Goal: Task Accomplishment & Management: Manage account settings

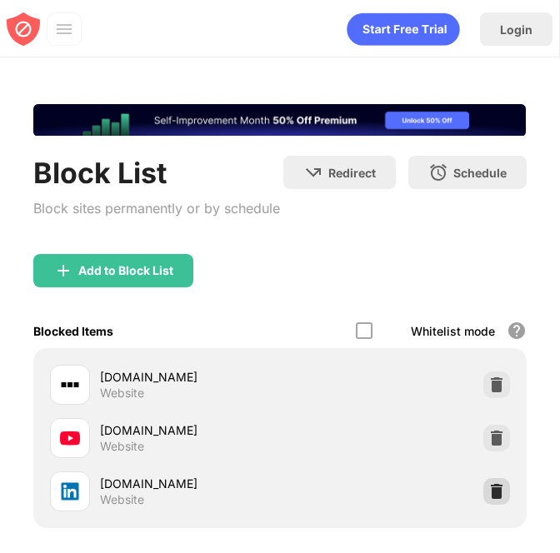
click at [491, 500] on img at bounding box center [496, 491] width 17 height 17
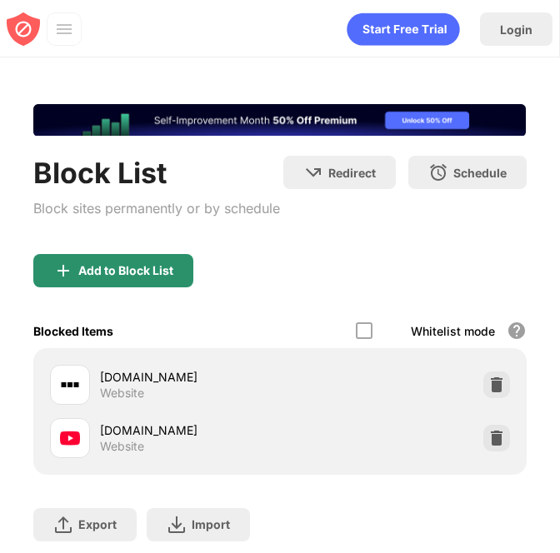
click at [127, 284] on div "Add to Block List" at bounding box center [113, 270] width 160 height 33
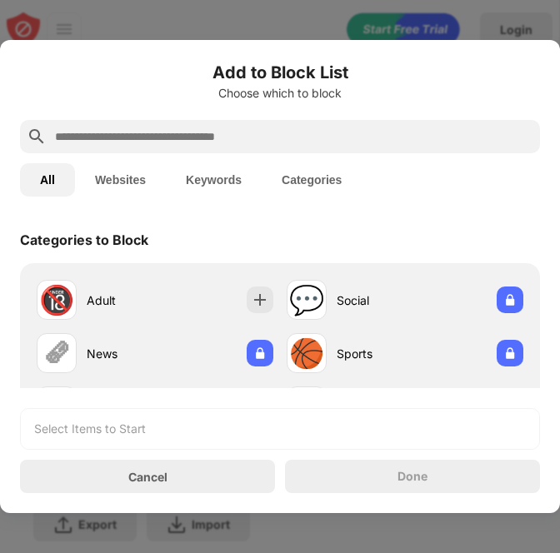
click at [184, 134] on input "text" at bounding box center [293, 137] width 480 height 20
click at [124, 131] on input "text" at bounding box center [293, 137] width 480 height 20
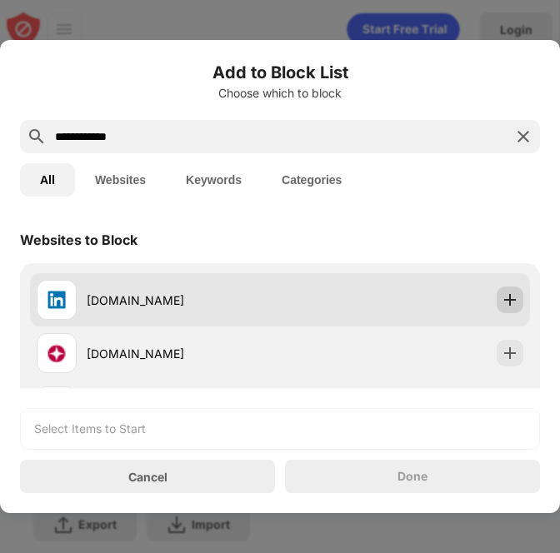
type input "**********"
click at [496, 310] on div at bounding box center [509, 300] width 27 height 27
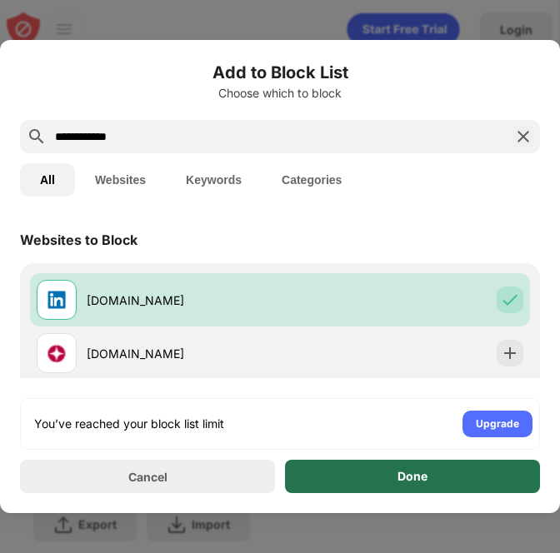
click at [395, 471] on div "Done" at bounding box center [412, 476] width 255 height 33
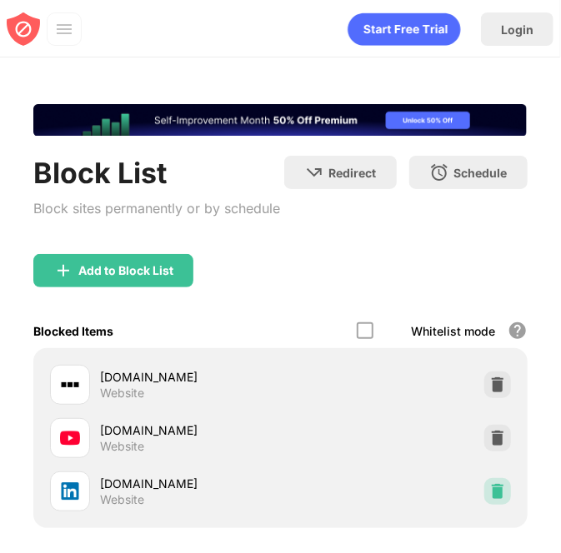
drag, startPoint x: 486, startPoint y: 517, endPoint x: 485, endPoint y: 496, distance: 20.9
click at [489, 500] on img at bounding box center [497, 491] width 17 height 17
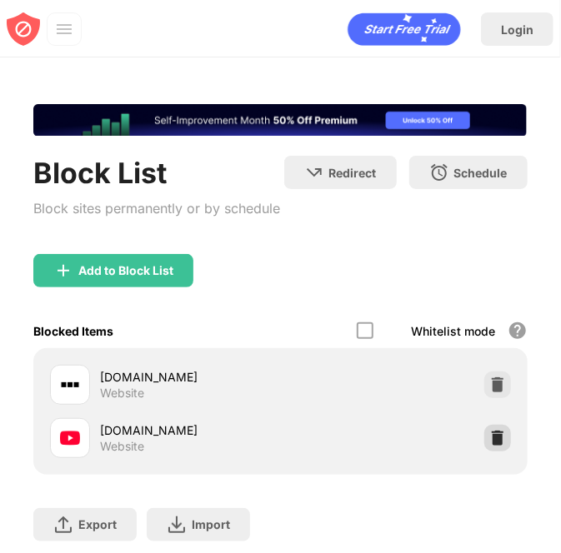
click at [484, 451] on div at bounding box center [497, 438] width 27 height 27
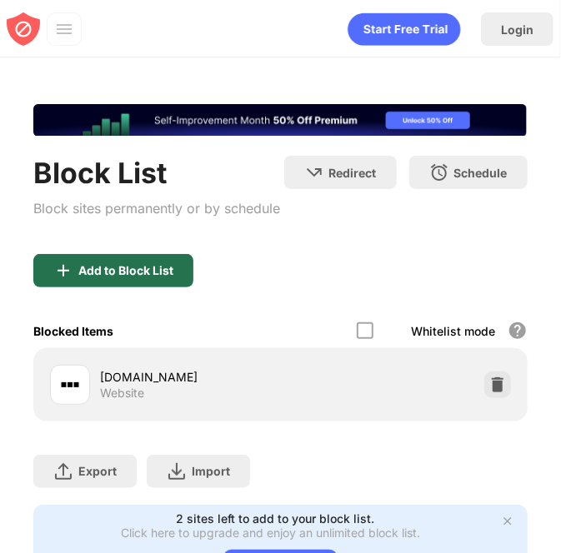
click at [117, 287] on div "Add to Block List" at bounding box center [113, 270] width 160 height 33
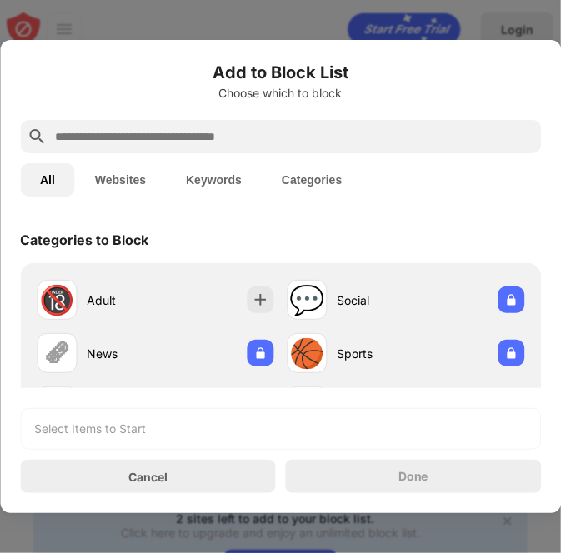
click at [148, 118] on div "Add to Block List Choose which to block" at bounding box center [280, 90] width 521 height 60
click at [159, 96] on div "Choose which to block" at bounding box center [280, 93] width 521 height 13
click at [146, 134] on input "text" at bounding box center [293, 137] width 481 height 20
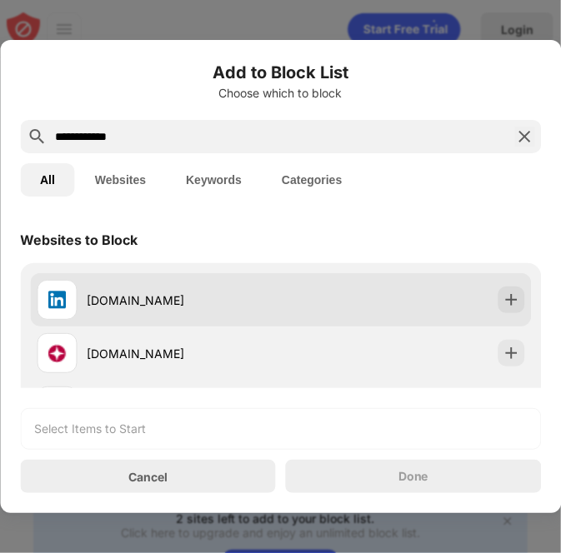
type input "**********"
click at [502, 307] on img at bounding box center [510, 300] width 17 height 17
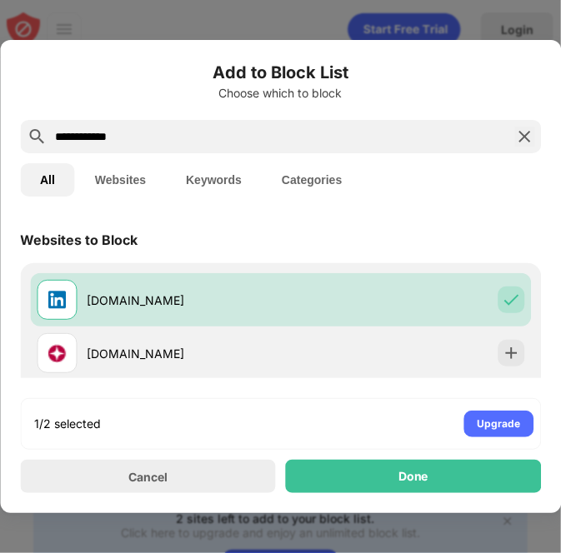
click at [371, 462] on div "Done" at bounding box center [414, 476] width 256 height 33
